Goal: Information Seeking & Learning: Find contact information

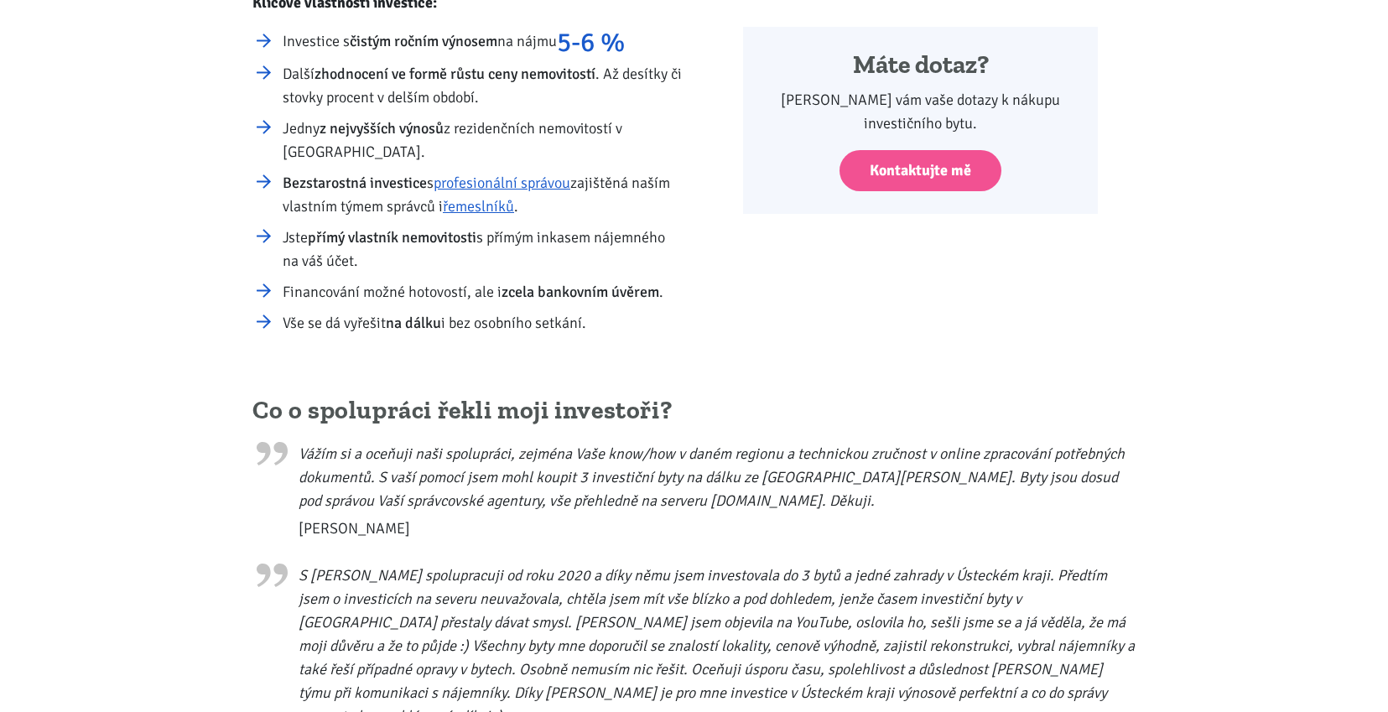
scroll to position [503, 0]
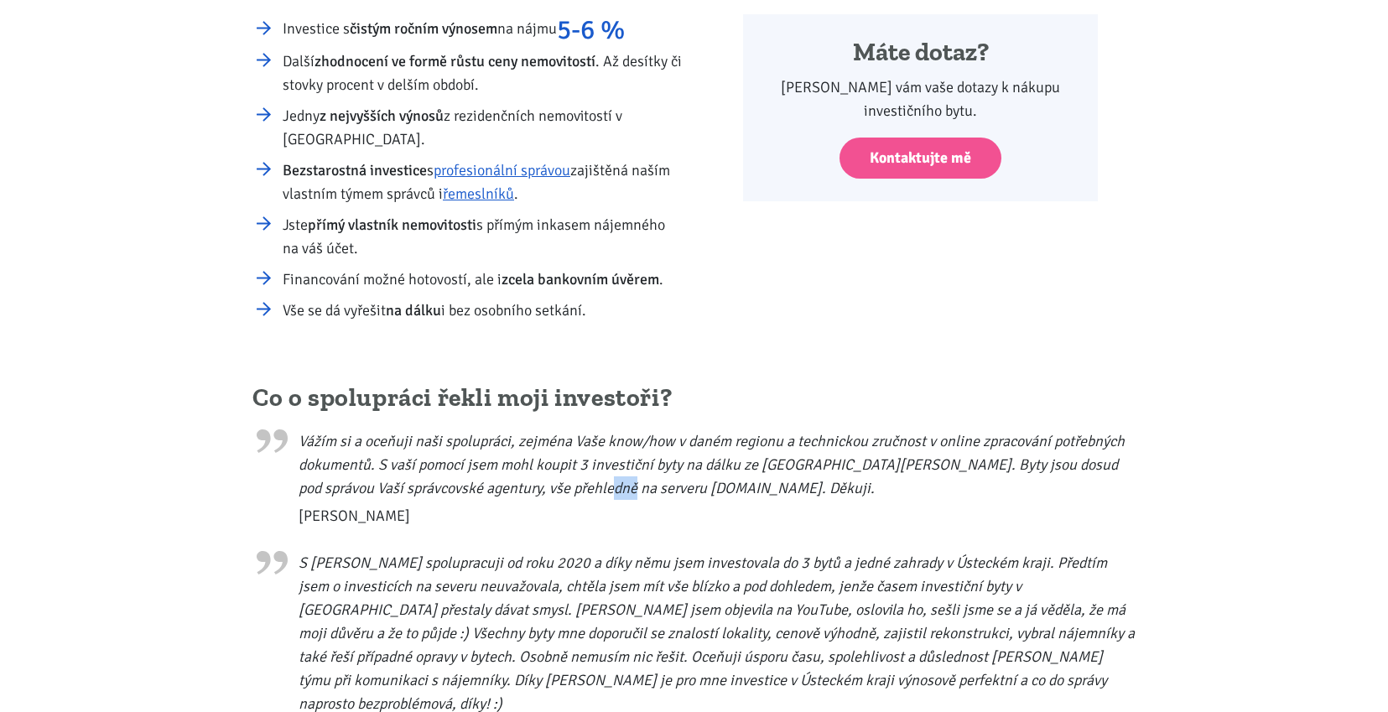
drag, startPoint x: 609, startPoint y: 486, endPoint x: 628, endPoint y: 489, distance: 19.5
click at [628, 489] on blockquote "Vážím si a oceňuji naši spolupráci, zejména Vaše know/how v daném regionu a tec…" at bounding box center [693, 474] width 883 height 107
drag, startPoint x: 691, startPoint y: 491, endPoint x: 604, endPoint y: 485, distance: 87.4
click at [604, 485] on blockquote "Vážím si a oceňuji naši spolupráci, zejména Vaše know/how v daném regionu a tec…" at bounding box center [693, 474] width 883 height 107
copy blockquote "Zvládneme.cz"
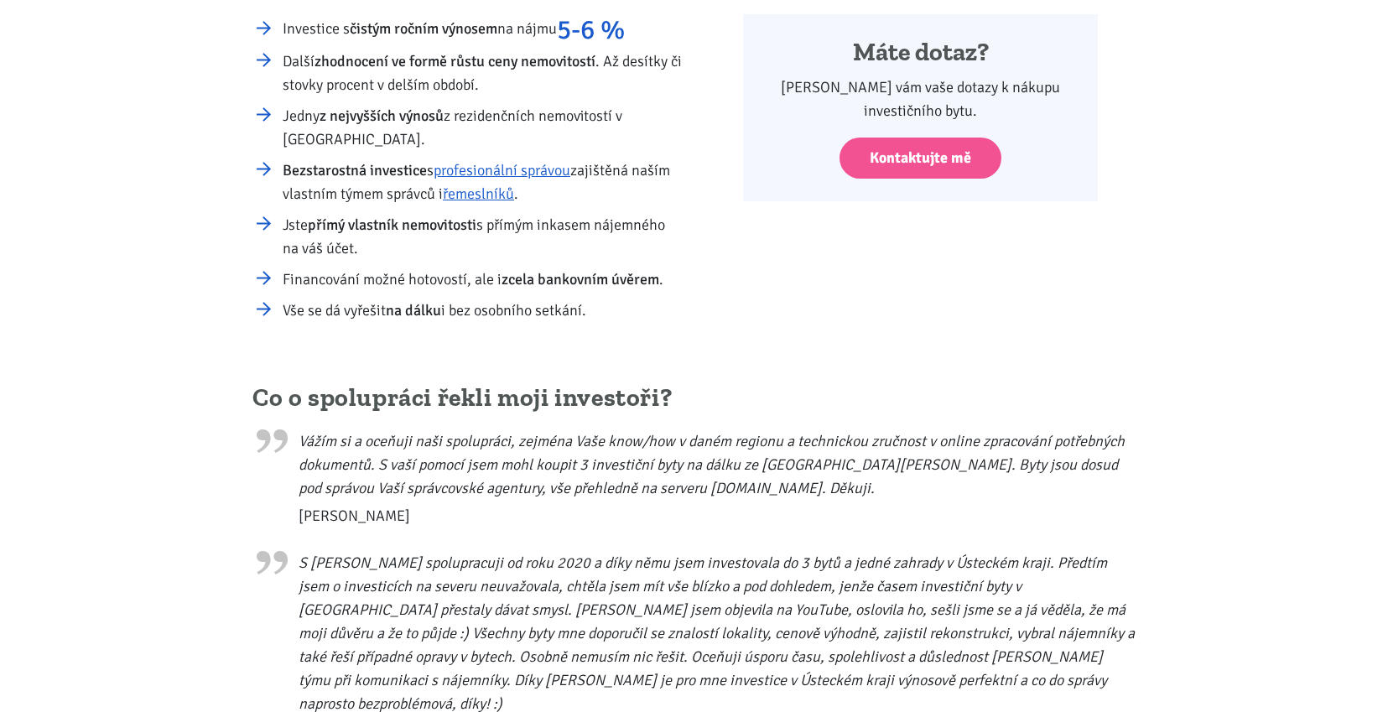
click at [452, 444] on blockquote "Vážím si a oceňuji naši spolupráci, zejména Vaše know/how v daném regionu a tec…" at bounding box center [693, 474] width 883 height 107
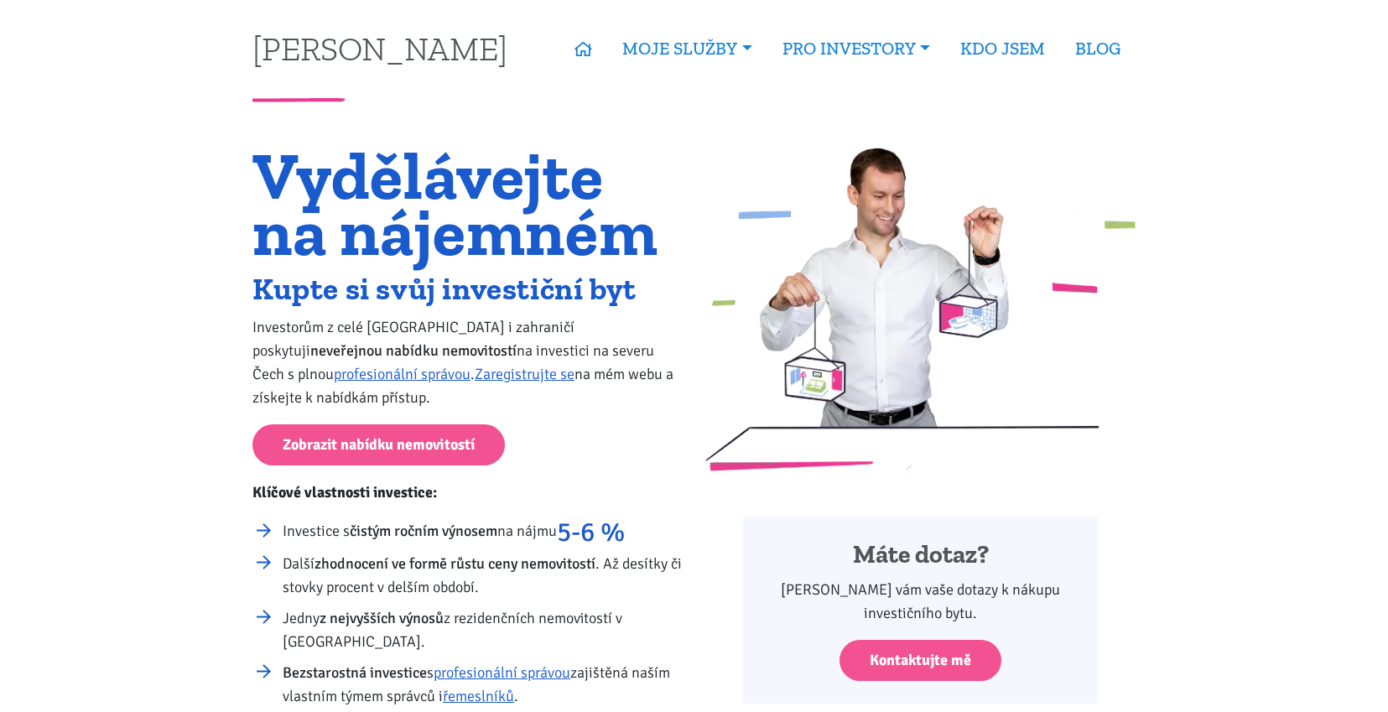
scroll to position [0, 0]
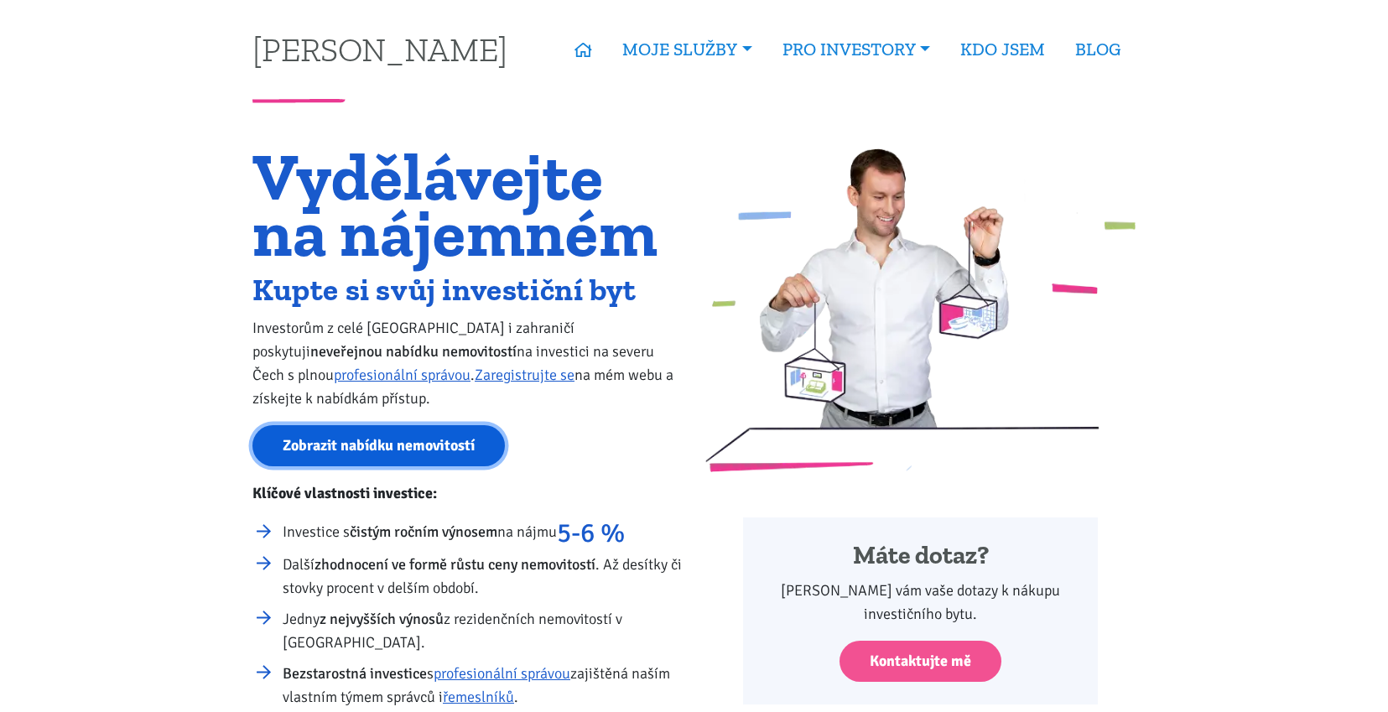
click at [359, 447] on link "Zobrazit nabídku nemovitostí" at bounding box center [378, 445] width 252 height 41
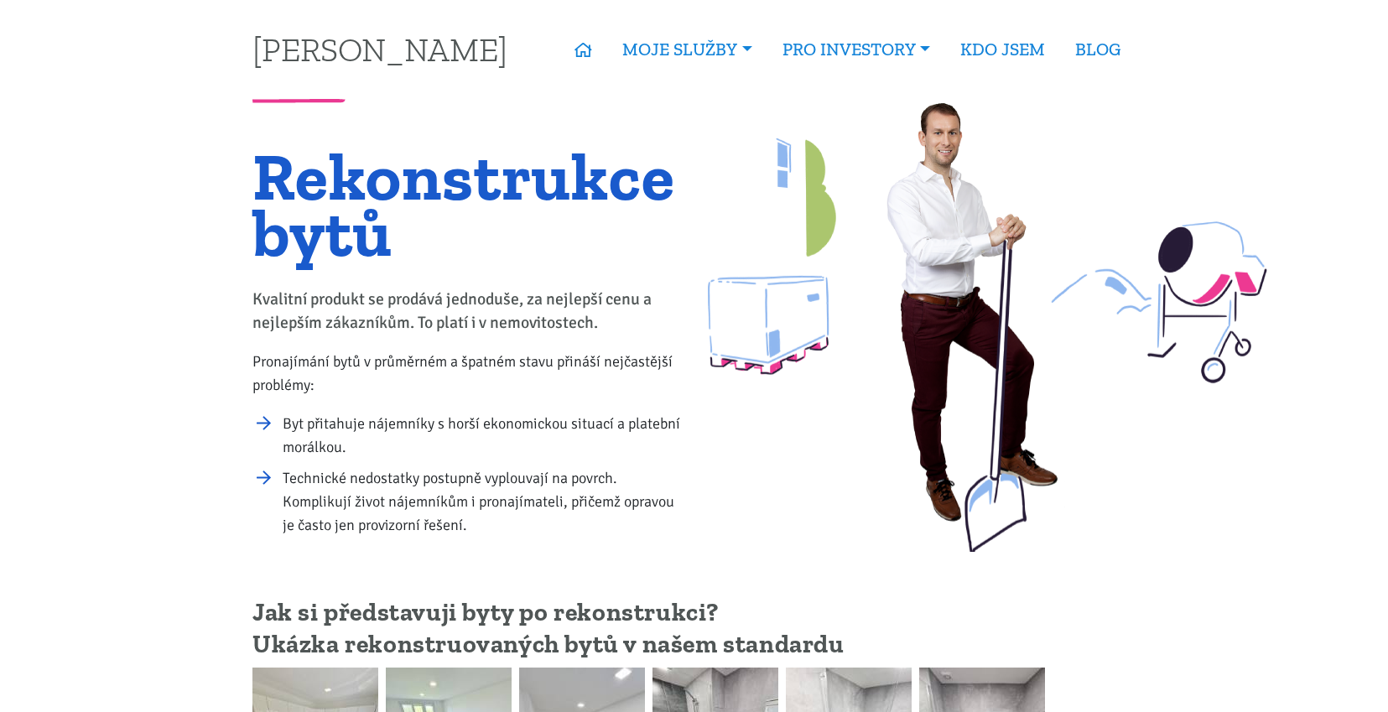
click at [132, 320] on div "Rekonstrukce bytů Kvalitní produkt se prodává jednoduše, za nejlepší cenu a nej…" at bounding box center [694, 327] width 1388 height 449
click at [164, 263] on div "Rekonstrukce bytů Kvalitní produkt se prodává jednoduše, za nejlepší cenu a nej…" at bounding box center [694, 327] width 1388 height 449
click at [159, 223] on div "Rekonstrukce bytů Kvalitní produkt se prodává jednoduše, za nejlepší cenu a nej…" at bounding box center [694, 327] width 1388 height 449
click at [159, 290] on div "Rekonstrukce bytů Kvalitní produkt se prodává jednoduše, za nejlepší cenu a nej…" at bounding box center [694, 327] width 1388 height 449
click at [142, 330] on div "Rekonstrukce bytů Kvalitní produkt se prodává jednoduše, za nejlepší cenu a nej…" at bounding box center [694, 327] width 1388 height 449
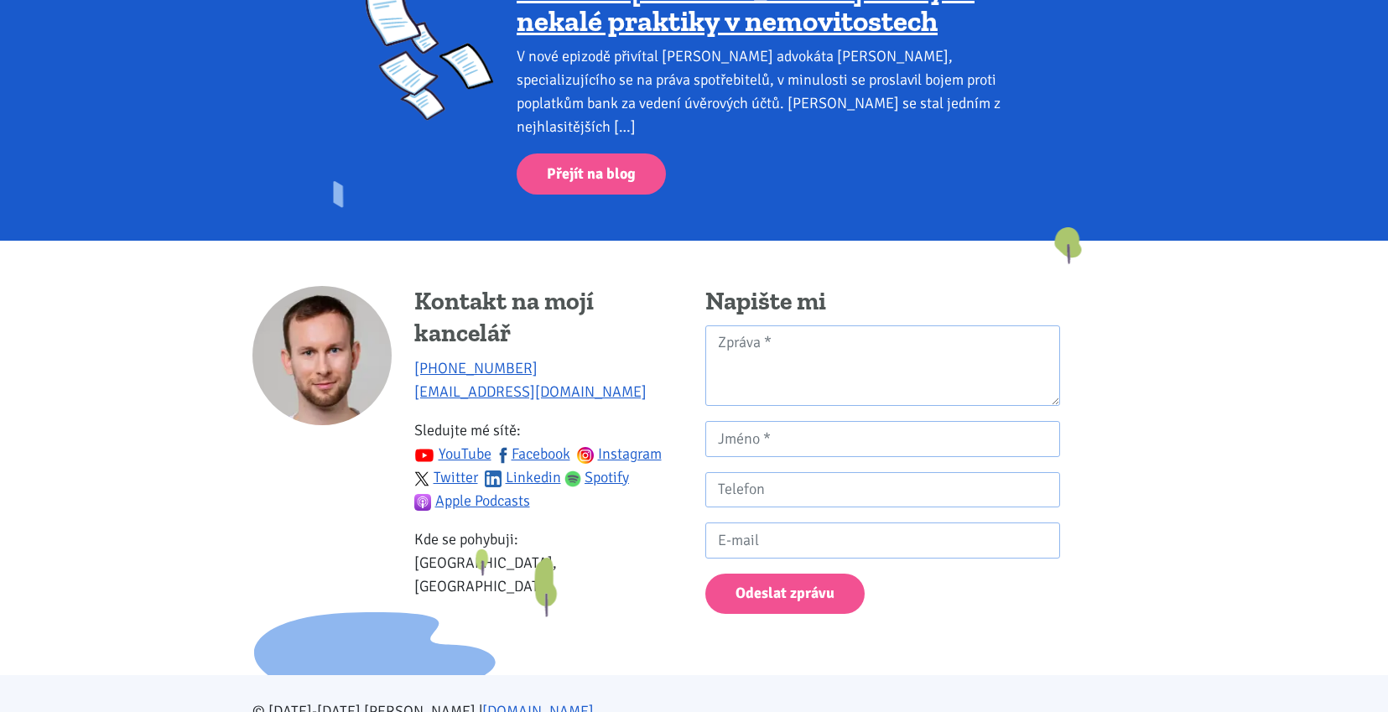
scroll to position [2067, 0]
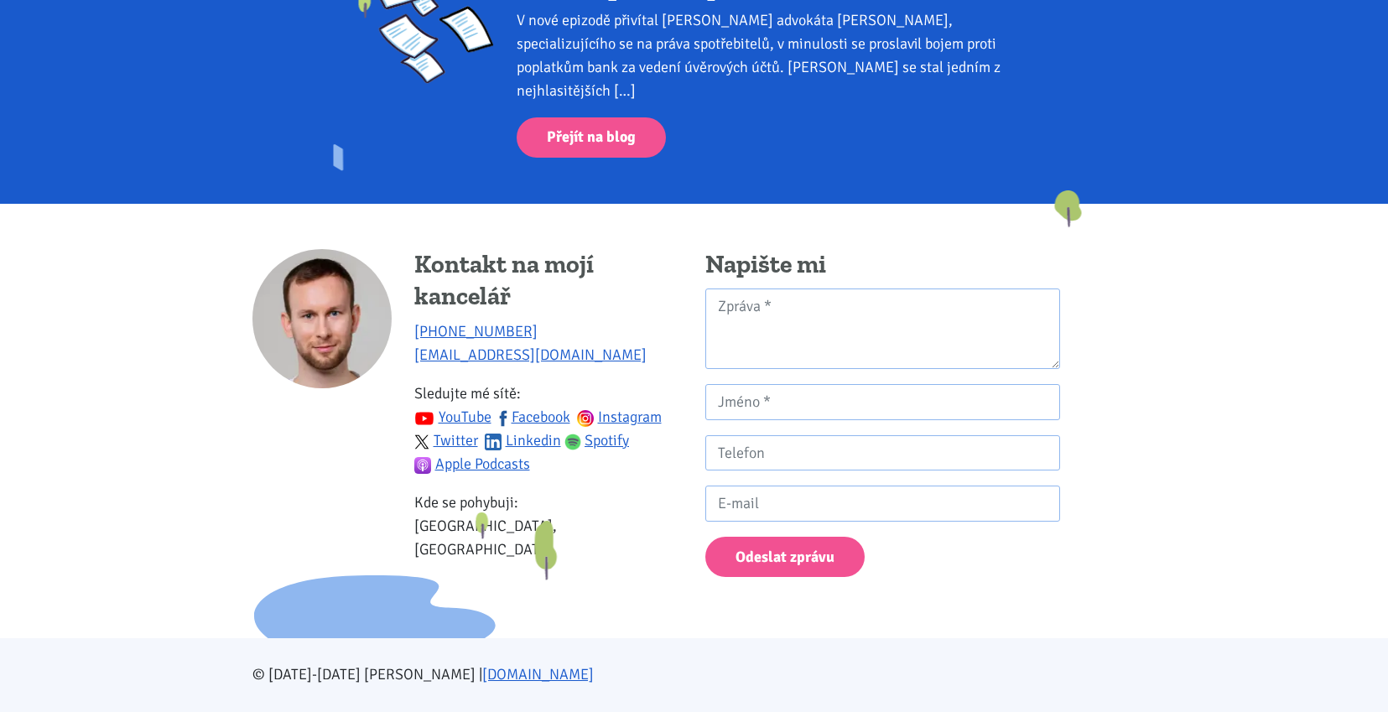
scroll to position [1541, 0]
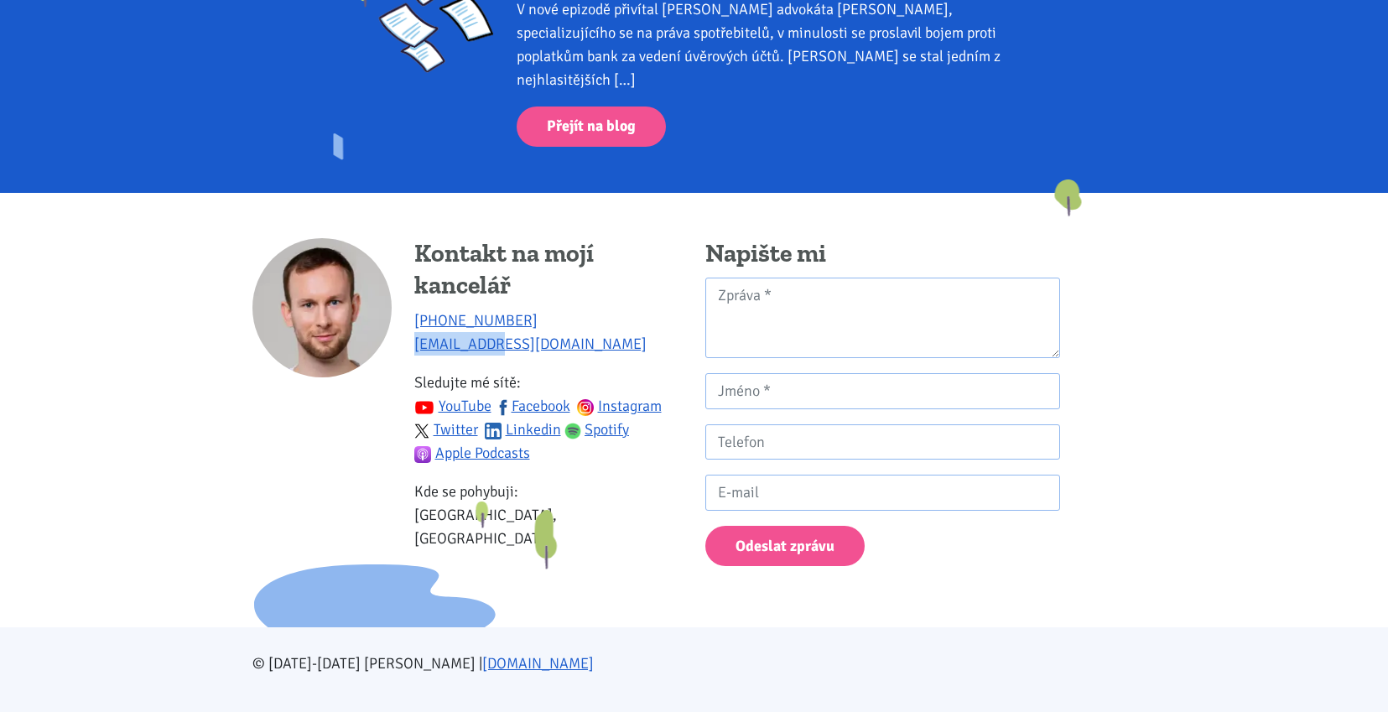
drag, startPoint x: 497, startPoint y: 318, endPoint x: 410, endPoint y: 324, distance: 86.6
click at [410, 324] on div "Kontakt na mojí kancelář +420 774 923 321 info@tk1.cz Sledujte mé sítě: YouTube…" at bounding box center [467, 401] width 430 height 327
copy link "[EMAIL_ADDRESS][DOMAIN_NAME]"
click at [517, 326] on p "+420 774 923 321 info@tk1.cz" at bounding box center [548, 332] width 268 height 47
